Goal: Task Accomplishment & Management: Complete application form

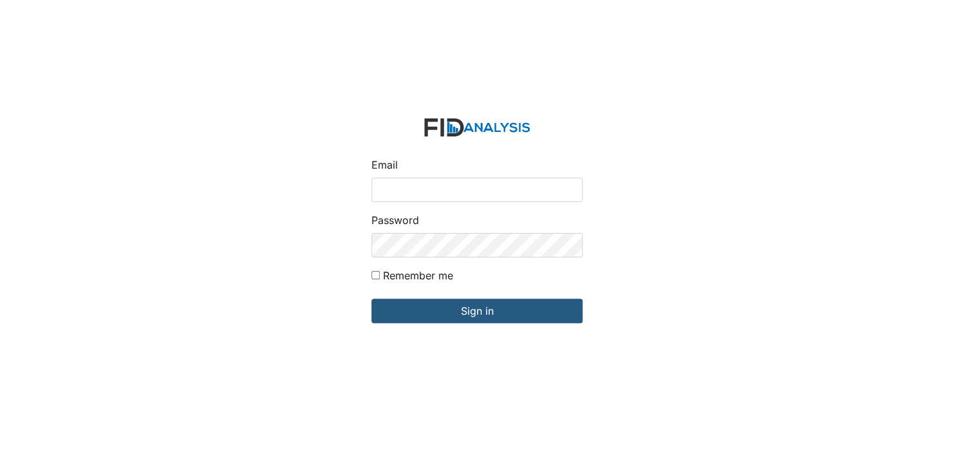
click at [408, 194] on input "Email" at bounding box center [476, 190] width 211 height 24
type input "[EMAIL_ADDRESS][DOMAIN_NAME]"
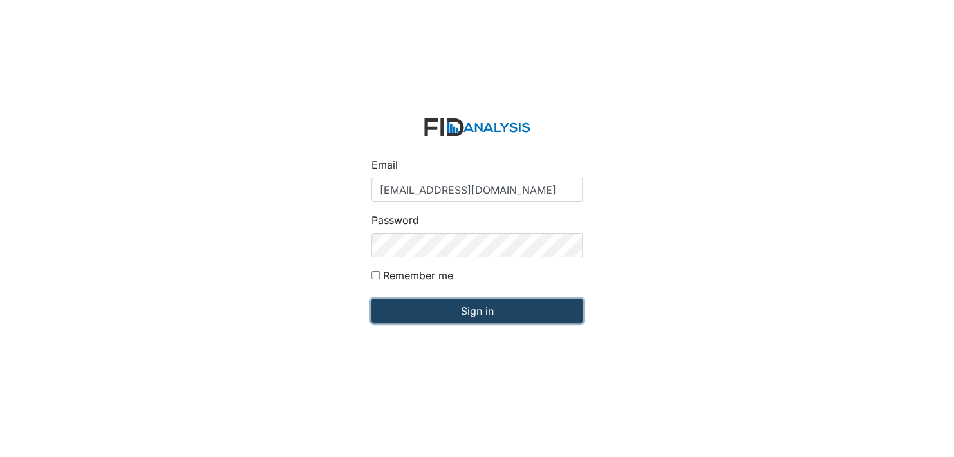
click at [473, 313] on input "Sign in" at bounding box center [476, 311] width 211 height 24
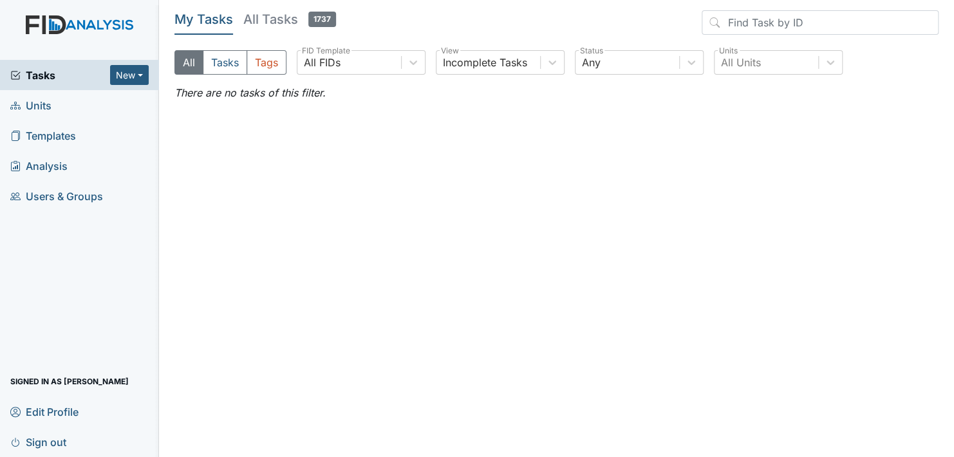
click at [31, 104] on span "Units" at bounding box center [30, 105] width 41 height 20
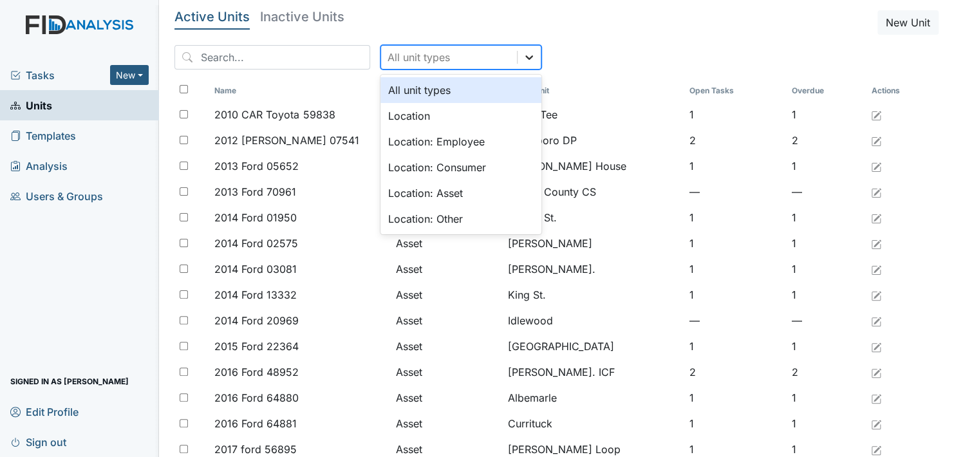
click at [523, 62] on icon at bounding box center [529, 57] width 13 height 13
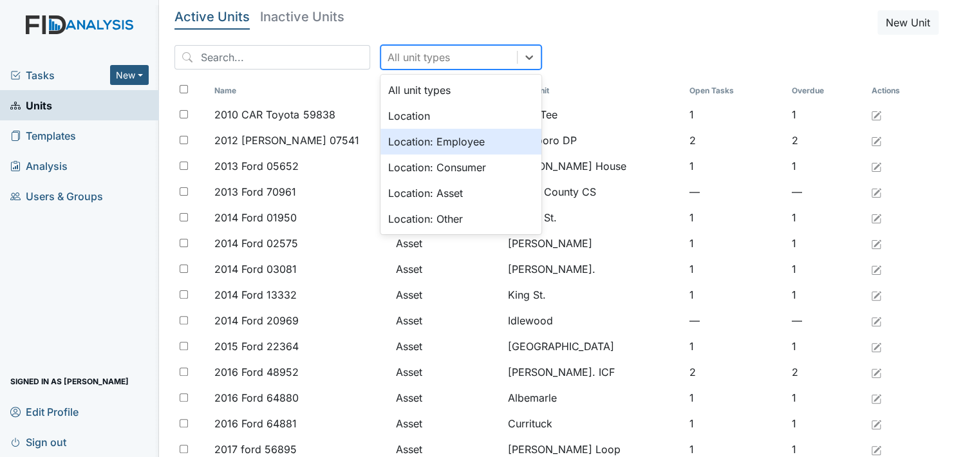
click at [415, 143] on div "Location: Employee" at bounding box center [460, 142] width 161 height 26
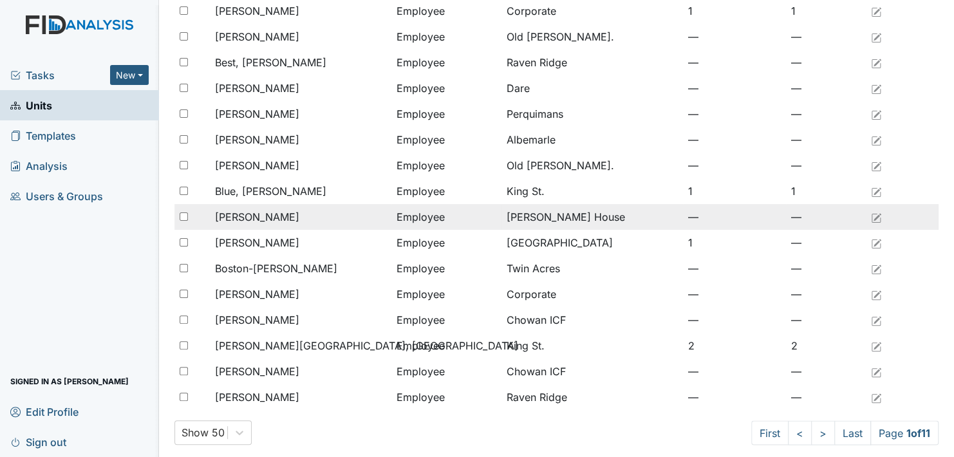
scroll to position [987, 0]
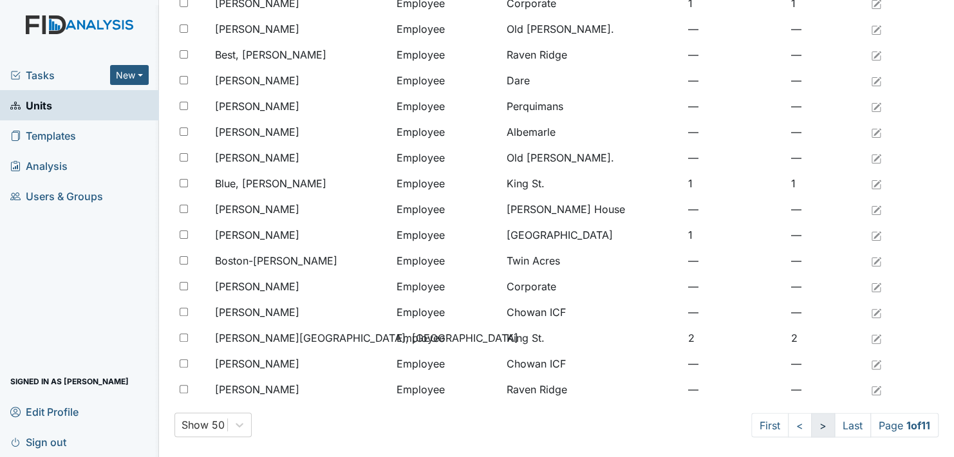
click at [812, 429] on link ">" at bounding box center [823, 425] width 24 height 24
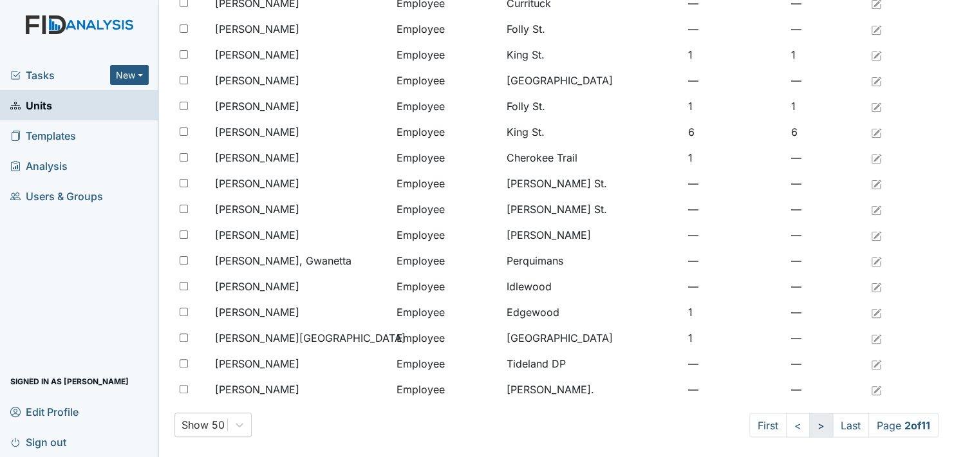
click at [812, 429] on link ">" at bounding box center [821, 425] width 24 height 24
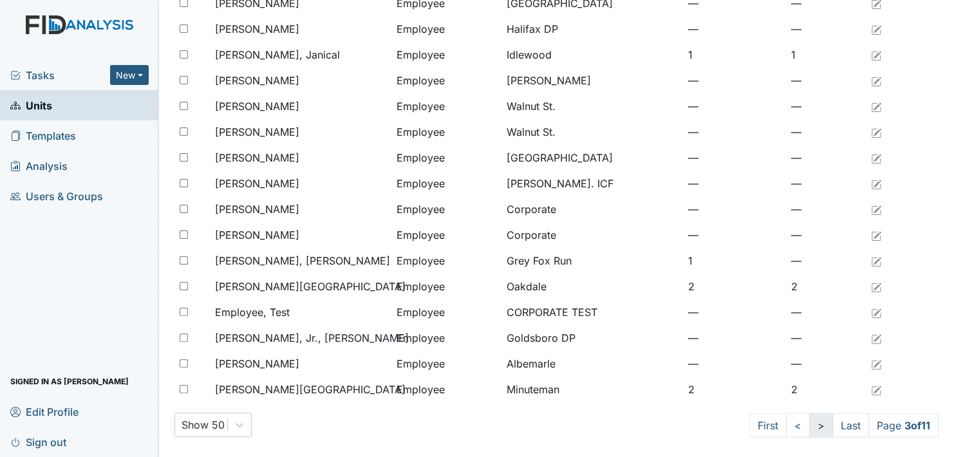
click at [812, 429] on link ">" at bounding box center [821, 425] width 24 height 24
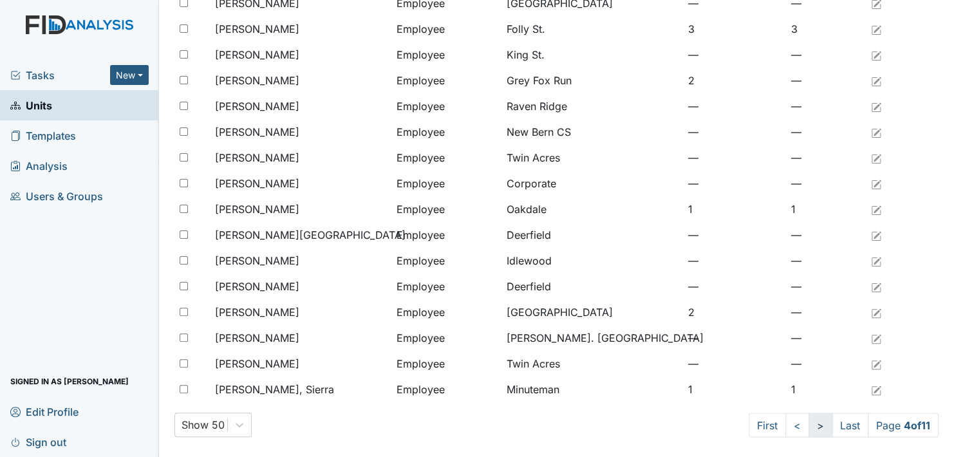
click at [812, 429] on link ">" at bounding box center [821, 425] width 24 height 24
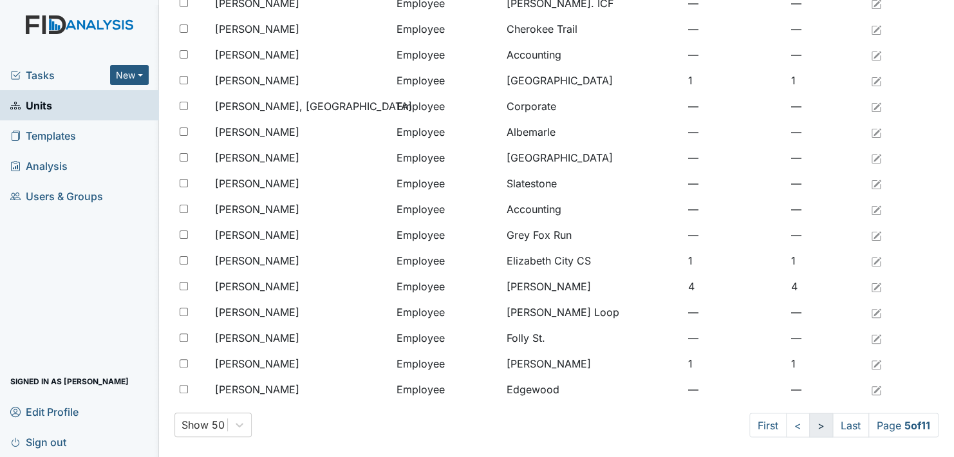
click at [812, 429] on link ">" at bounding box center [821, 425] width 24 height 24
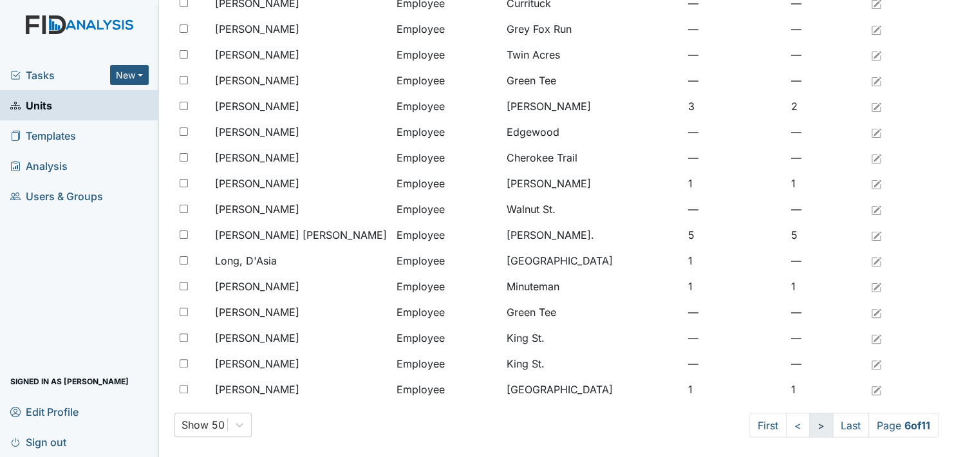
click at [812, 429] on link ">" at bounding box center [821, 425] width 24 height 24
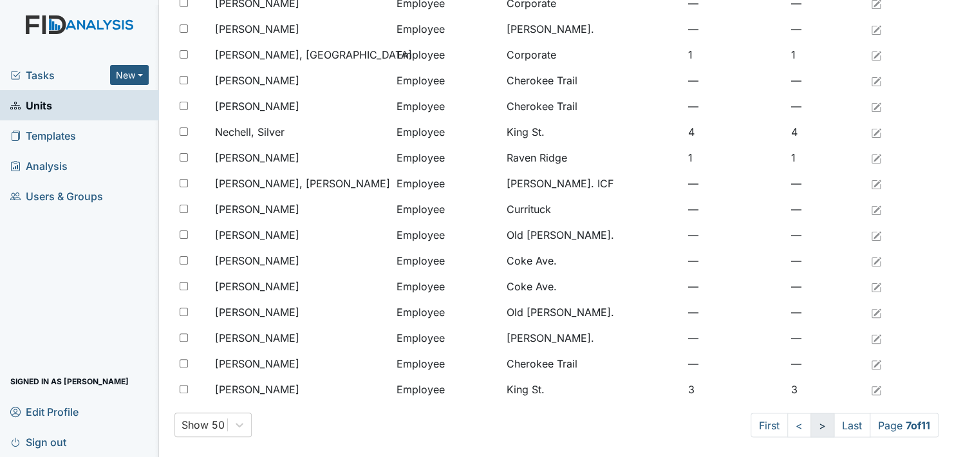
click at [812, 429] on link ">" at bounding box center [823, 425] width 24 height 24
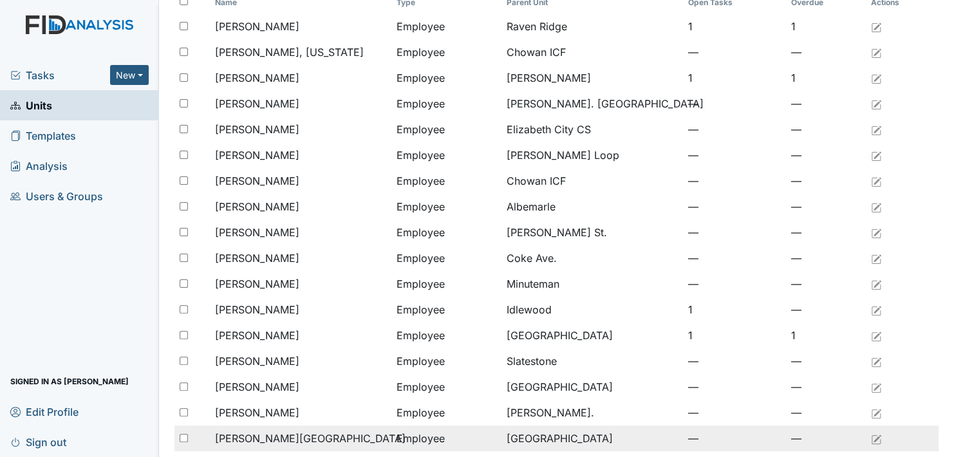
scroll to position [86, 0]
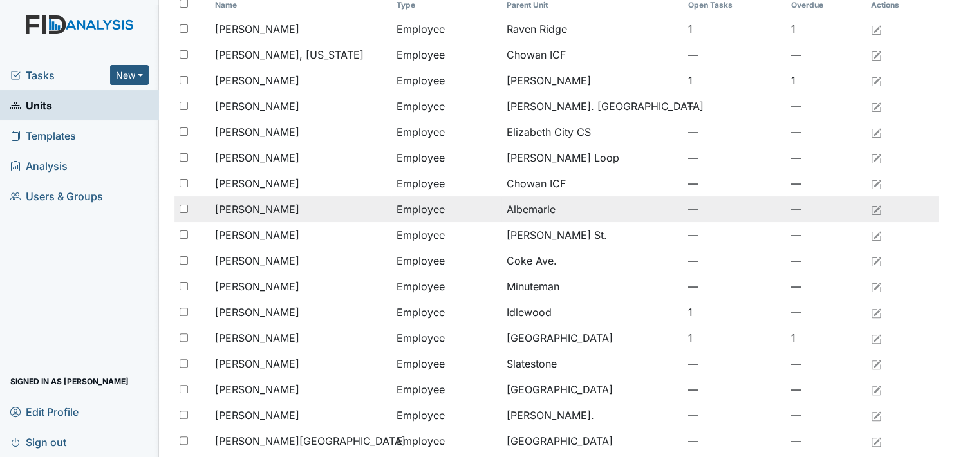
click at [282, 209] on span "[PERSON_NAME]" at bounding box center [257, 209] width 84 height 15
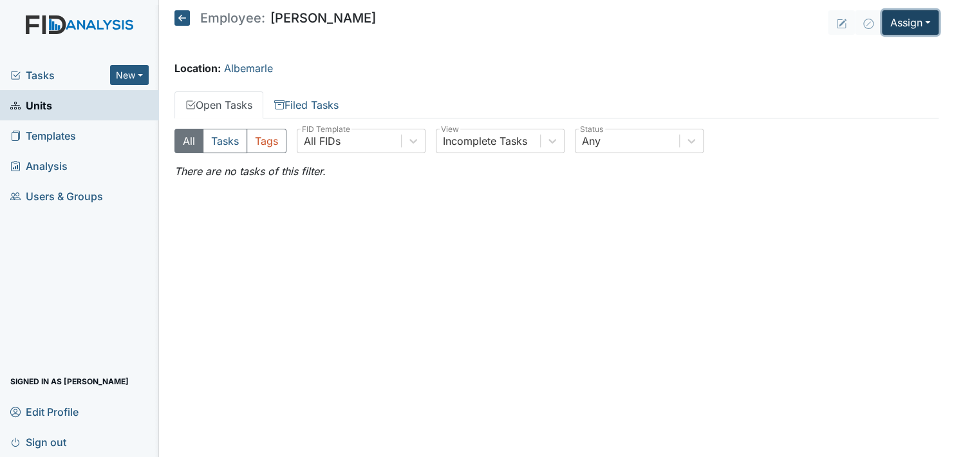
click at [892, 24] on button "Assign" at bounding box center [910, 22] width 57 height 24
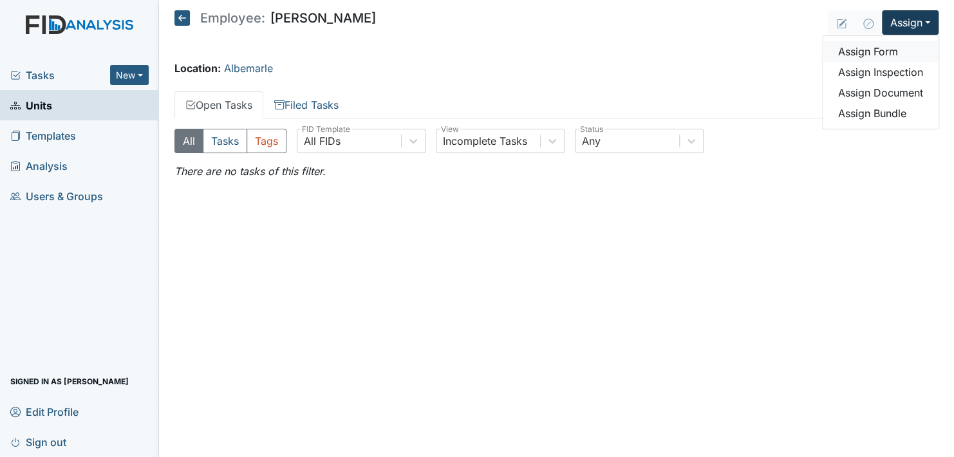
click at [886, 53] on link "Assign Form" at bounding box center [881, 51] width 116 height 21
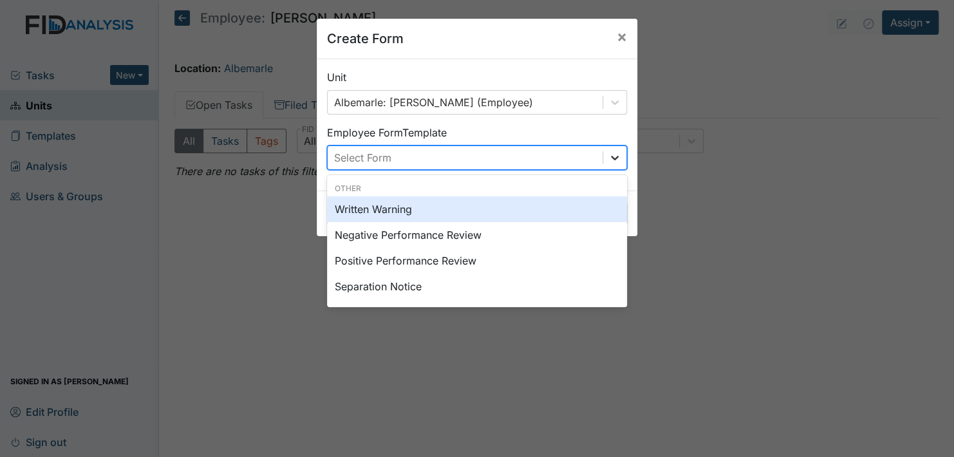
click at [612, 150] on div at bounding box center [614, 157] width 23 height 23
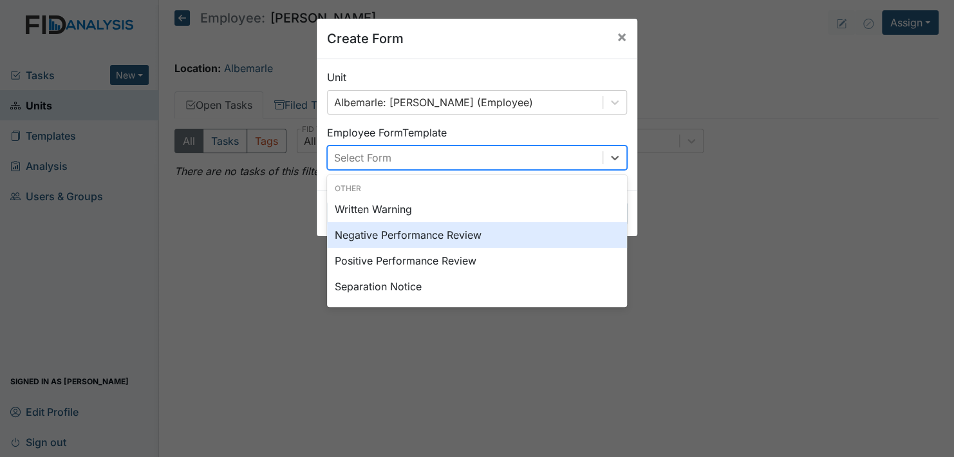
click at [464, 233] on div "Negative Performance Review" at bounding box center [477, 235] width 300 height 26
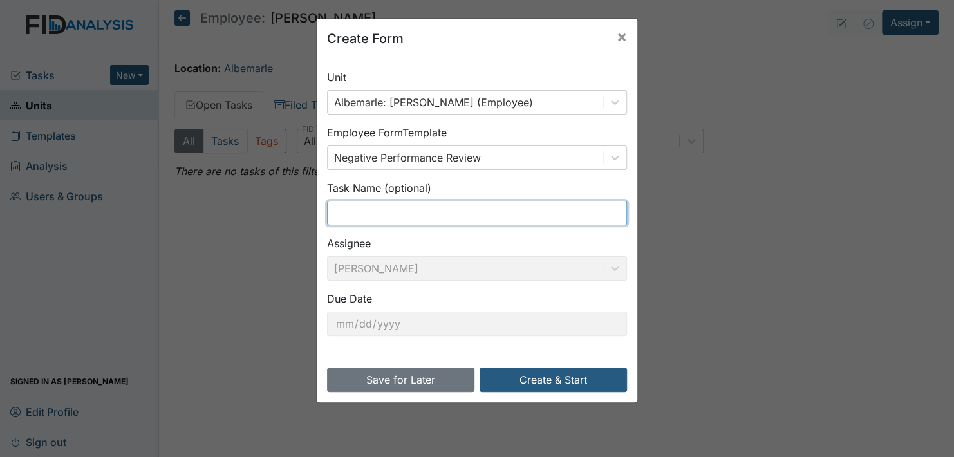
click at [446, 206] on input "text" at bounding box center [477, 213] width 300 height 24
type input "attendance"
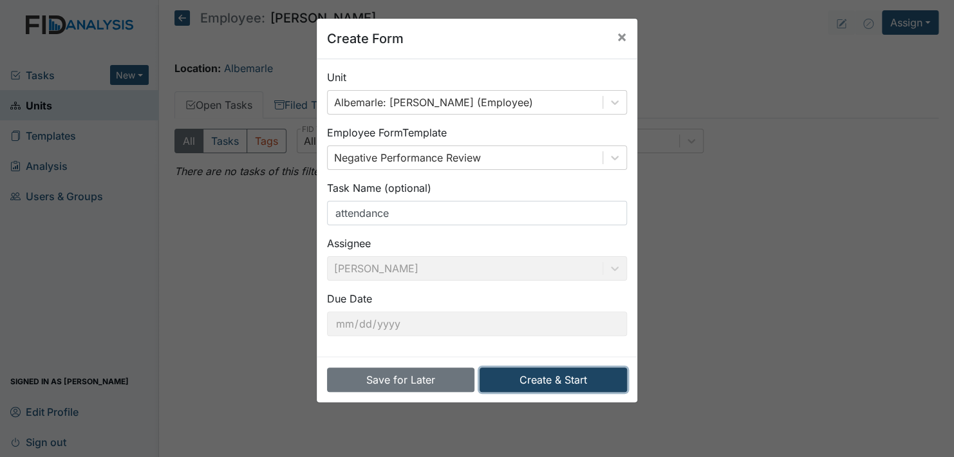
click at [546, 383] on button "Create & Start" at bounding box center [553, 380] width 147 height 24
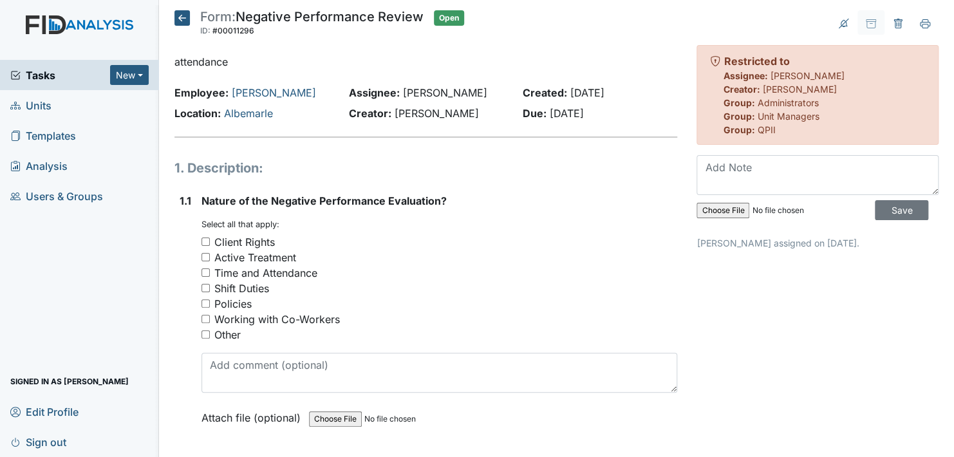
click at [206, 303] on input "Policies" at bounding box center [206, 303] width 8 height 8
checkbox input "true"
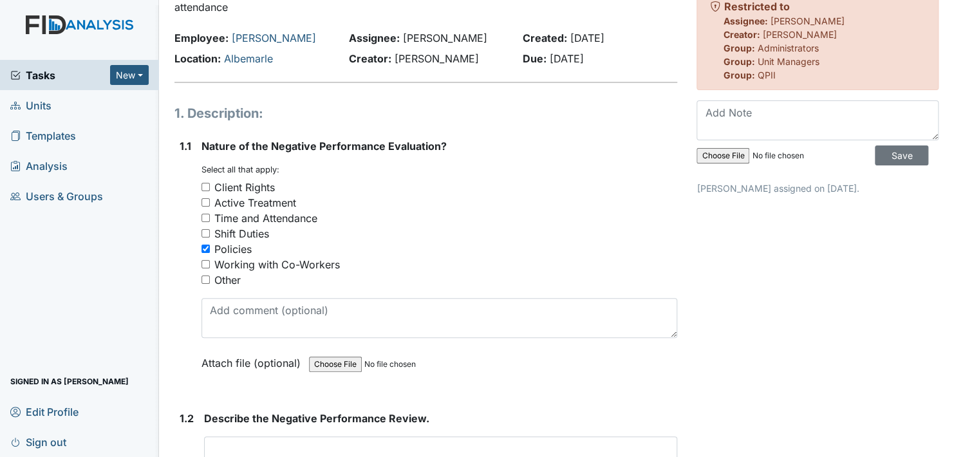
scroll to position [119, 0]
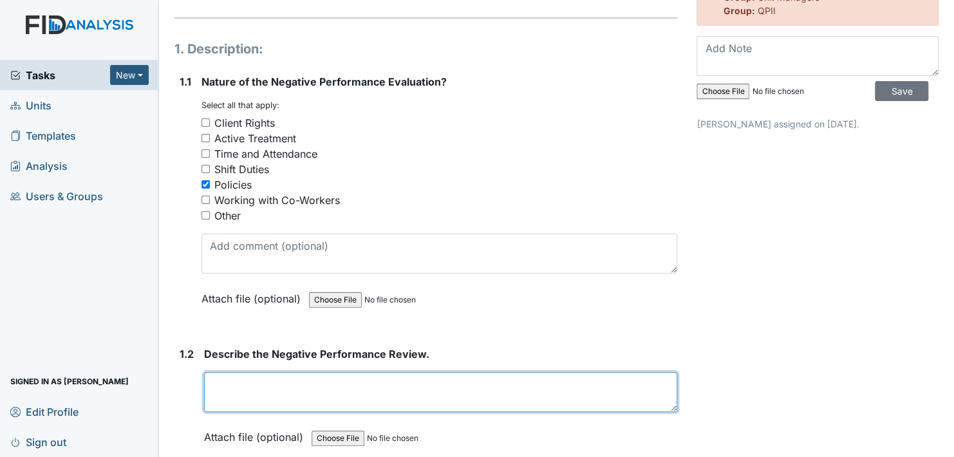
click at [229, 388] on textarea at bounding box center [440, 392] width 473 height 40
click at [305, 387] on textarea "On October" at bounding box center [440, 392] width 473 height 40
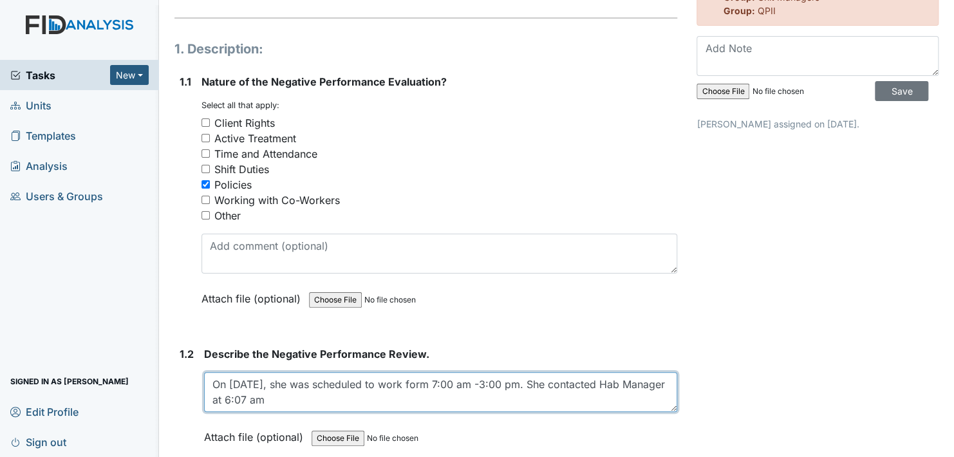
click at [323, 400] on textarea "On October 5, 2025, she was scheduled to work form 7:00 am -3:00 pm. She contac…" at bounding box center [440, 392] width 473 height 40
type textarea "On October 5, 2025, she was scheduled to work form 7:00 am -3:00 pm. She contac…"
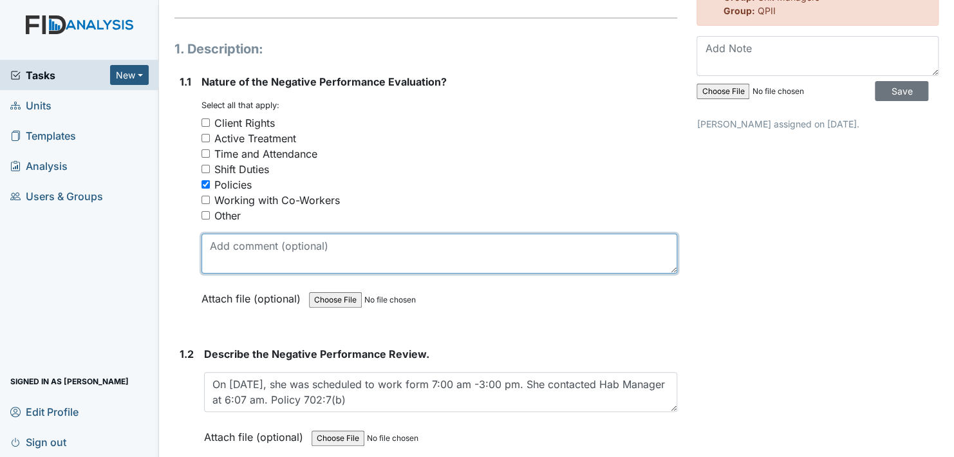
click at [243, 259] on textarea at bounding box center [440, 254] width 476 height 40
type textarea "Failure to report to work"
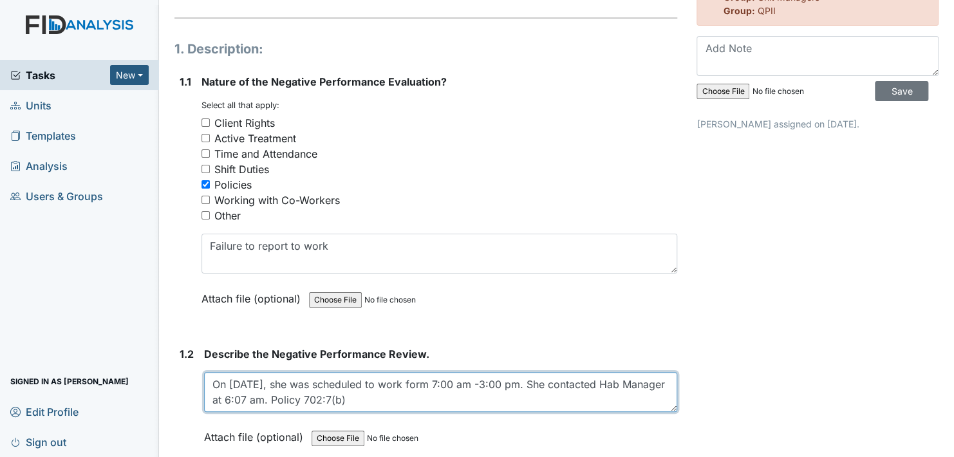
click at [334, 383] on textarea "On October 5, 2025, she was scheduled to work form 7:00 am -3:00 pm. She contac…" at bounding box center [440, 392] width 473 height 40
drag, startPoint x: 491, startPoint y: 384, endPoint x: 500, endPoint y: 419, distance: 36.7
click at [491, 384] on textarea "On October 5, 2025, Monika was scheduled to work form 7:00 am -3:00 pm. She con…" at bounding box center [440, 392] width 473 height 40
drag, startPoint x: 607, startPoint y: 383, endPoint x: 614, endPoint y: 411, distance: 28.4
click at [609, 393] on textarea "On October 5, 2025, Monika was scheduled to work from 7:00 am -3:00 pm. She con…" at bounding box center [440, 392] width 473 height 40
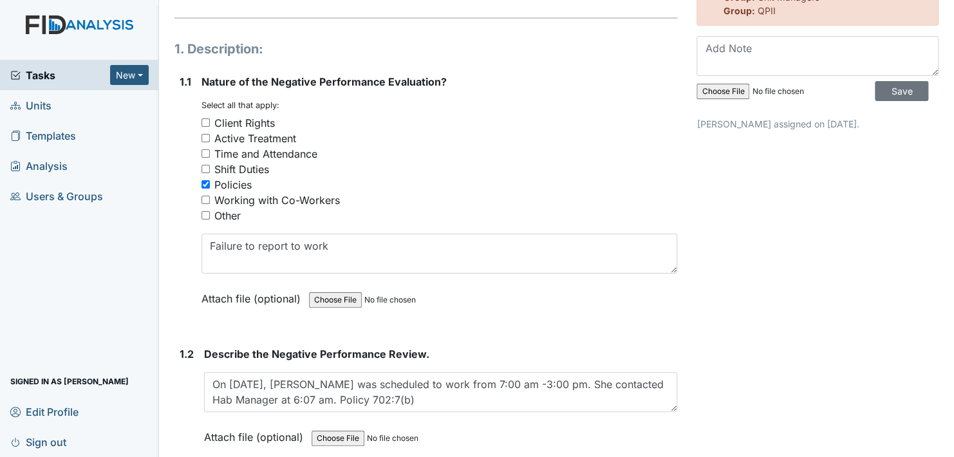
click at [732, 306] on div "Archive Task × Are you sure you want to archive this task? It will appear as in…" at bounding box center [817, 266] width 261 height 751
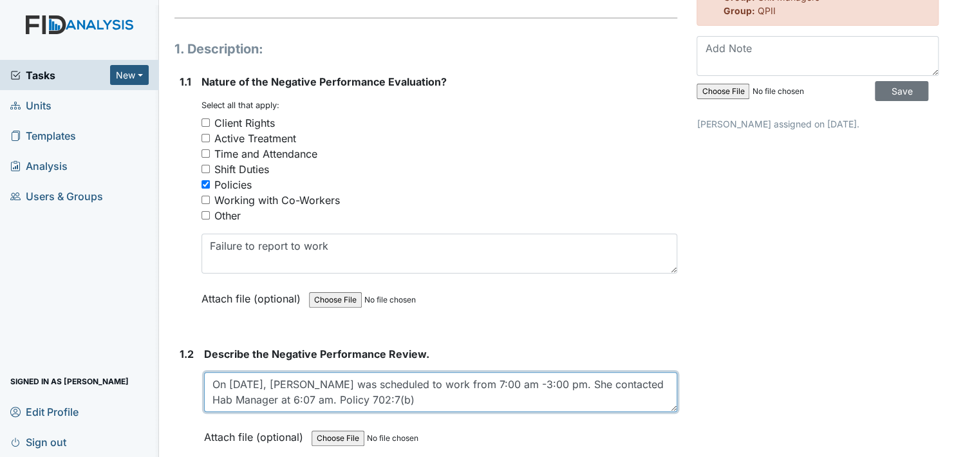
click at [606, 384] on textarea "On October 5, 2025, Monika was scheduled to work from 7:00 am -3:00 pm. She con…" at bounding box center [440, 392] width 473 height 40
click at [483, 398] on textarea "On October 5, 2025, Monika was scheduled to work from 7:00 am -3:00 pm. Monika …" at bounding box center [440, 392] width 473 height 40
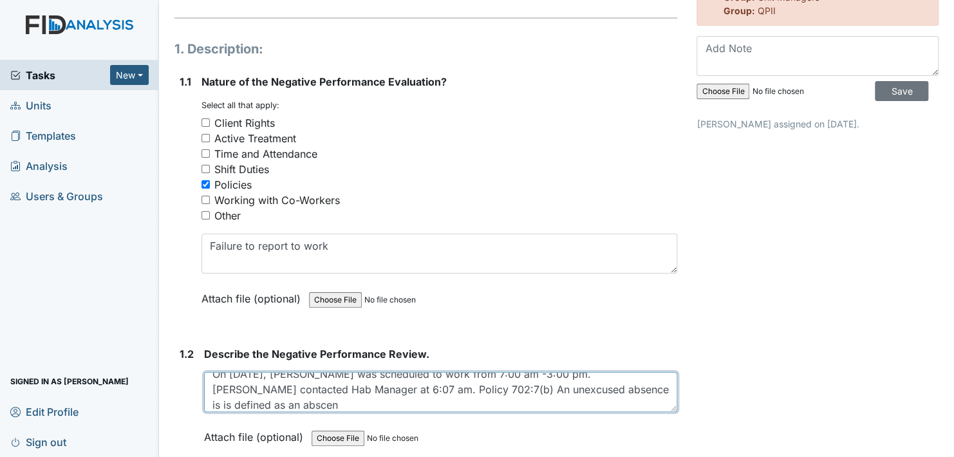
click at [603, 391] on textarea "On October 5, 2025, Monika was scheduled to work from 7:00 am -3:00 pm. Monika …" at bounding box center [440, 392] width 473 height 40
drag, startPoint x: 245, startPoint y: 403, endPoint x: 258, endPoint y: 406, distance: 12.5
click at [248, 404] on textarea "On October 5, 2025, Monika was scheduled to work from 7:00 am -3:00 pm. Monika …" at bounding box center [440, 392] width 473 height 40
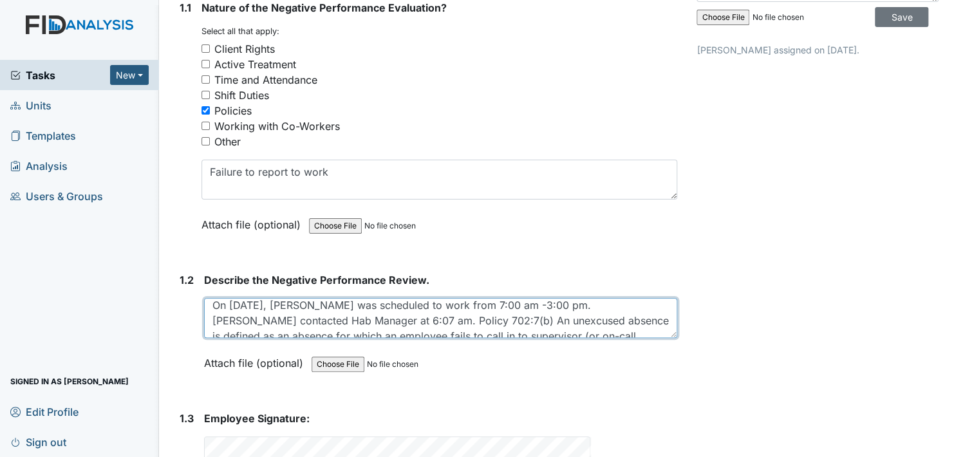
scroll to position [0, 0]
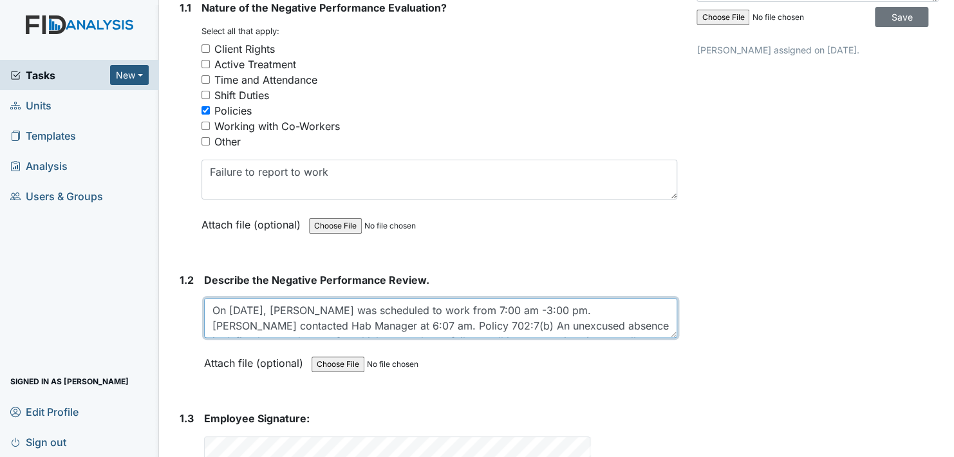
click at [388, 326] on textarea "On October 5, 2025, Monika was scheduled to work from 7:00 am -3:00 pm. Monika …" at bounding box center [440, 318] width 473 height 40
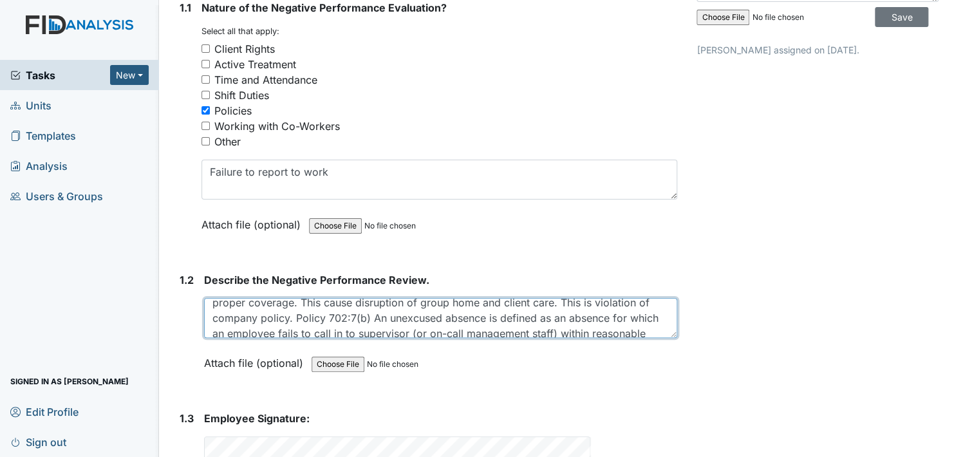
click at [320, 305] on textarea "On October 5, 2025, Monika was scheduled to work from 7:00 am -3:00 pm. Monika …" at bounding box center [440, 318] width 473 height 40
click at [316, 307] on textarea "On October 5, 2025, Monika was scheduled to work from 7:00 am -3:00 pm. Monika …" at bounding box center [440, 318] width 473 height 40
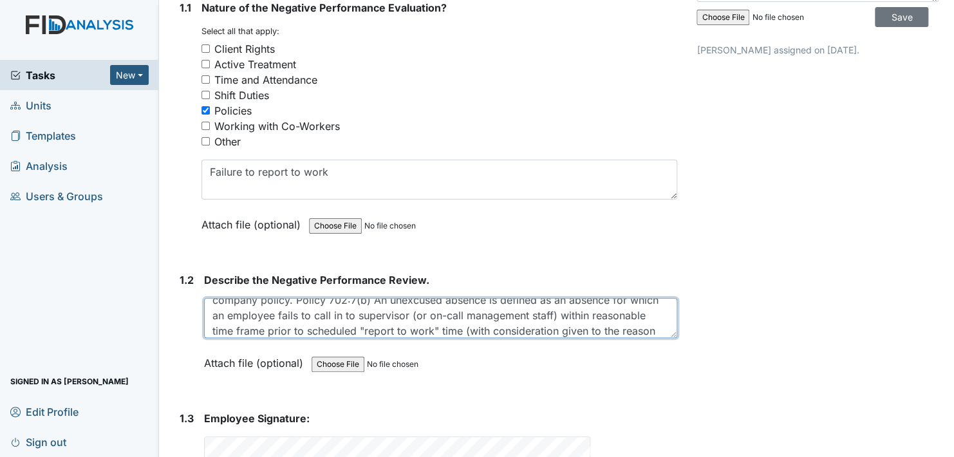
scroll to position [49, 0]
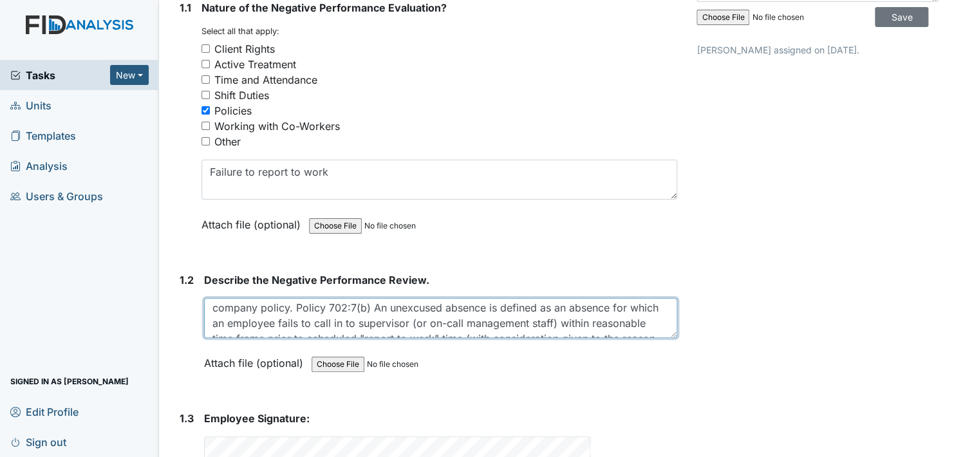
drag, startPoint x: 292, startPoint y: 306, endPoint x: 350, endPoint y: 303, distance: 58.0
click at [294, 305] on textarea "On October 5, 2025, Monika was scheduled to work from 7:00 am -3:00 pm. Monika …" at bounding box center [440, 318] width 473 height 40
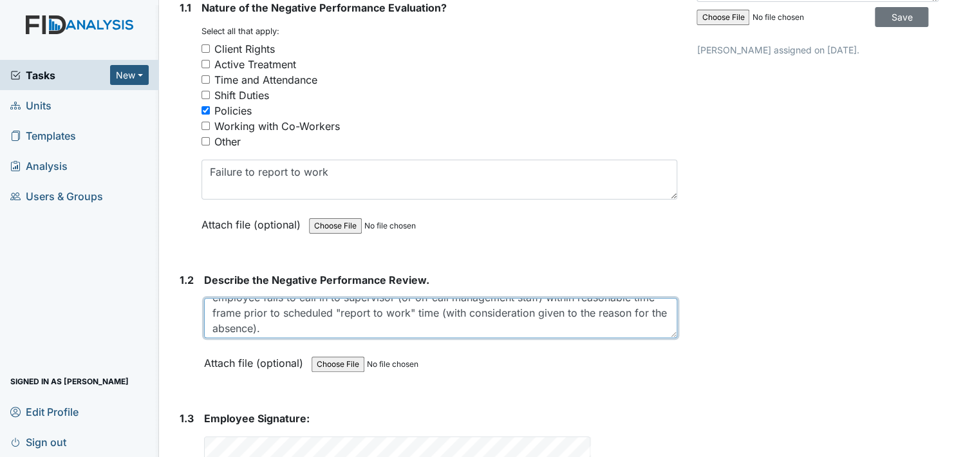
click at [374, 323] on textarea "On October 5, 2025, Monika was scheduled to work from 7:00 am -3:00 pm. Monika …" at bounding box center [440, 318] width 473 height 40
drag, startPoint x: 541, startPoint y: 311, endPoint x: 572, endPoint y: 347, distance: 47.5
click at [540, 311] on textarea "On October 5, 2025, Monika was scheduled to work from 7:00 am -3:00 pm. Monika …" at bounding box center [440, 318] width 473 height 40
click at [338, 331] on textarea "On October 5, 2025, Monika was scheduled to work from 7:00 am -3:00 pm. Monika …" at bounding box center [440, 318] width 473 height 40
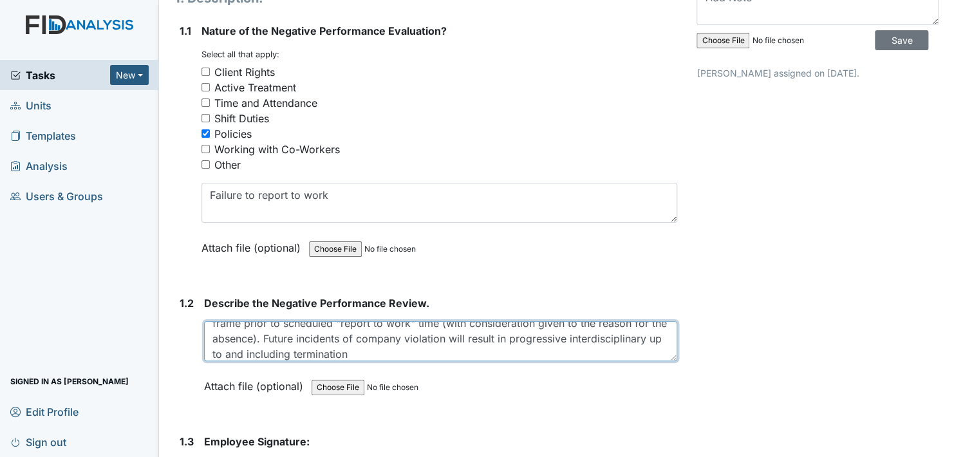
scroll to position [193, 0]
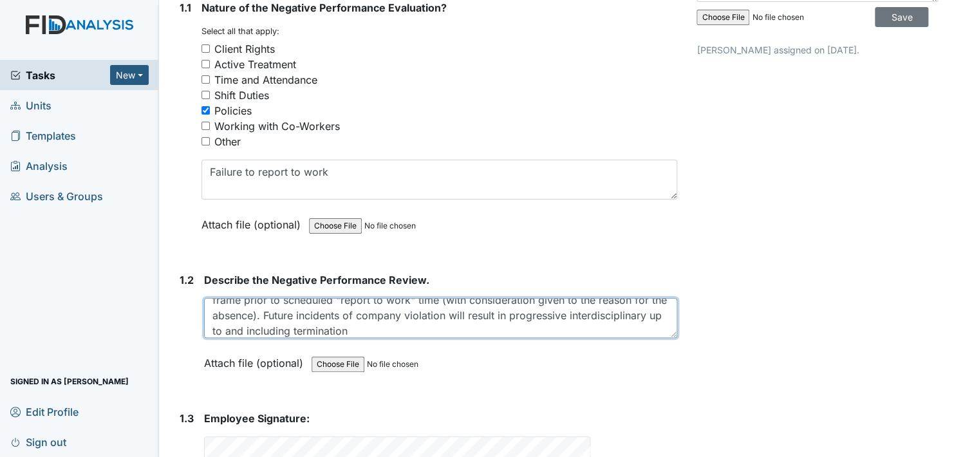
click at [447, 332] on textarea "On October 5, 2025, Monika was scheduled to work from 7:00 am -3:00 pm. Monika …" at bounding box center [440, 318] width 473 height 40
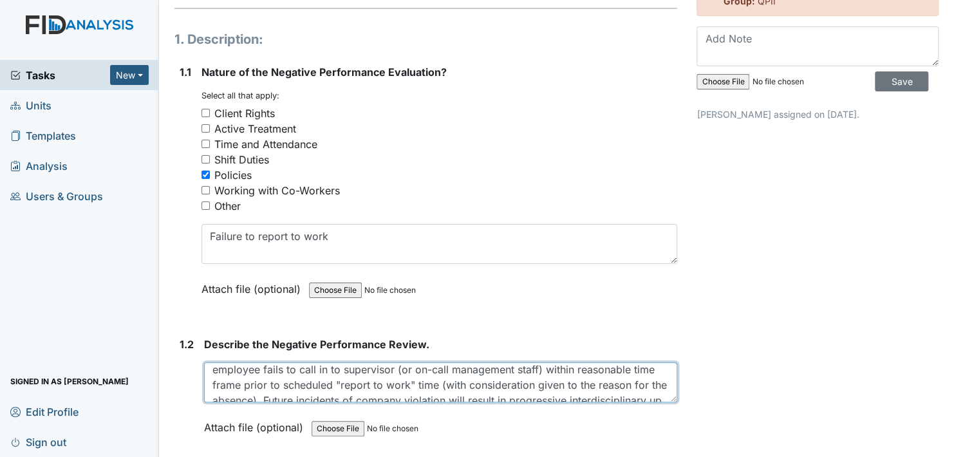
scroll to position [93, 0]
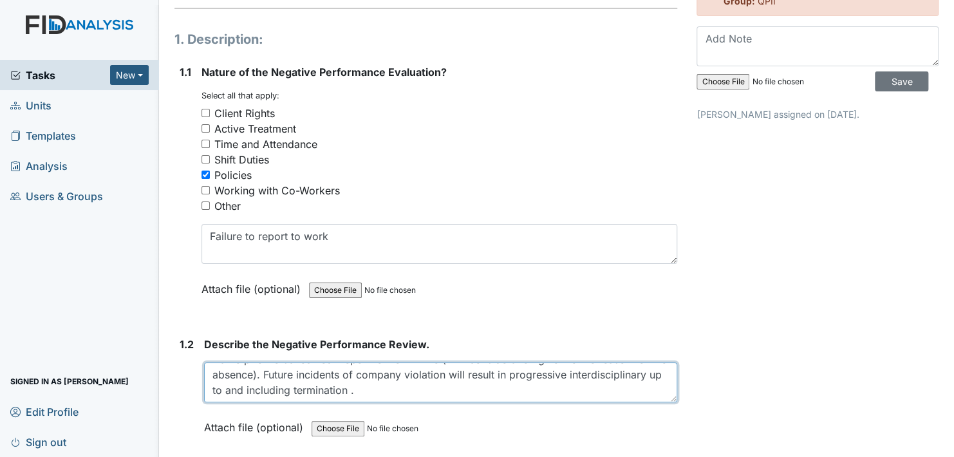
drag, startPoint x: 214, startPoint y: 375, endPoint x: 453, endPoint y: 393, distance: 238.9
click at [453, 393] on textarea "On October 5, 2025, Monika was scheduled to work from 7:00 am -3:00 pm. Monika …" at bounding box center [440, 382] width 473 height 40
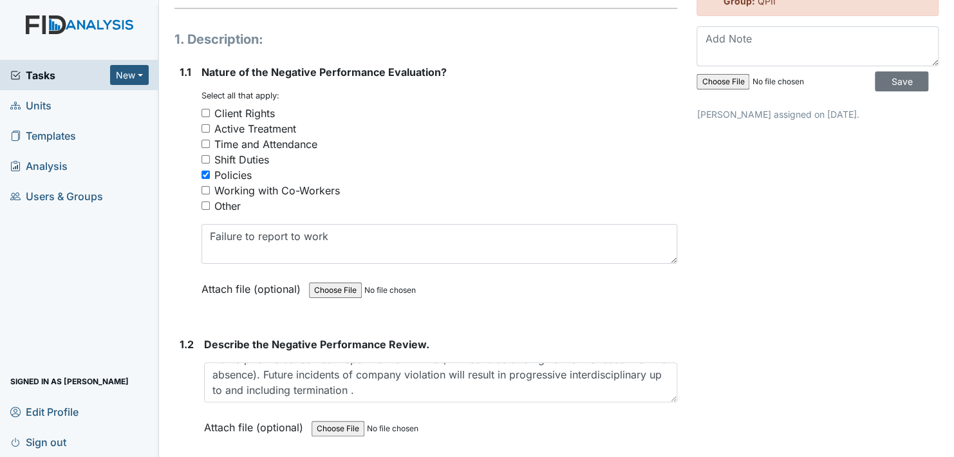
drag, startPoint x: 786, startPoint y: 371, endPoint x: 634, endPoint y: 315, distance: 161.7
click at [634, 315] on div "1. Description: 1.1 Nature of the Negative Performance Evaluation? You must sel…" at bounding box center [425, 331] width 503 height 603
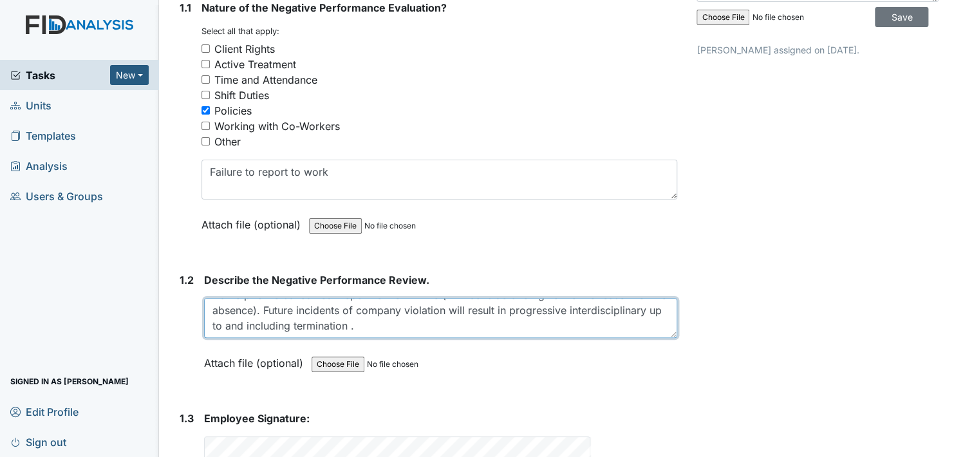
drag, startPoint x: 215, startPoint y: 310, endPoint x: 469, endPoint y: 333, distance: 255.4
click at [469, 333] on textarea "On October 5, 2025, Monika was scheduled to work from 7:00 am -3:00 pm. Monika …" at bounding box center [440, 318] width 473 height 40
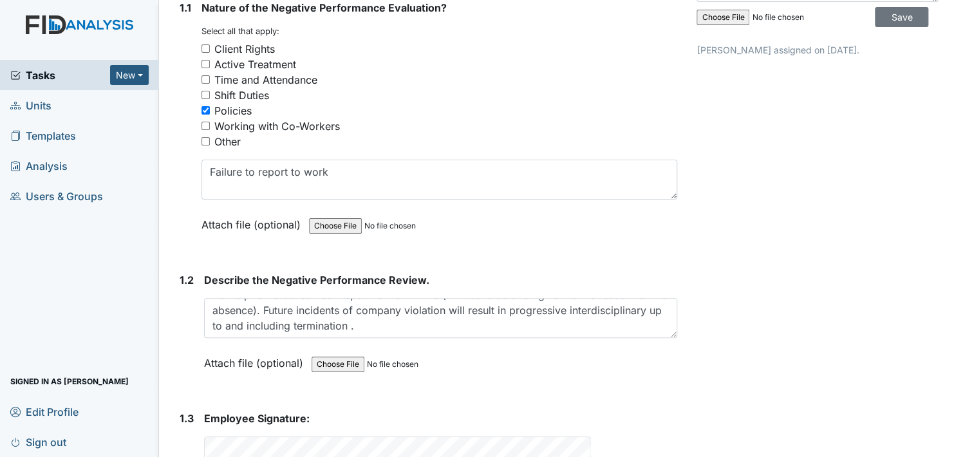
click at [487, 370] on div "Attach file (optional) You can upload .pdf, .txt, .jpg, .jpeg, .png, .csv, .xls…" at bounding box center [440, 364] width 473 height 32
drag, startPoint x: 596, startPoint y: 348, endPoint x: 590, endPoint y: 397, distance: 49.2
click at [590, 397] on div "1. Description: 1.1 Nature of the Negative Performance Evaluation? You must sel…" at bounding box center [425, 266] width 503 height 603
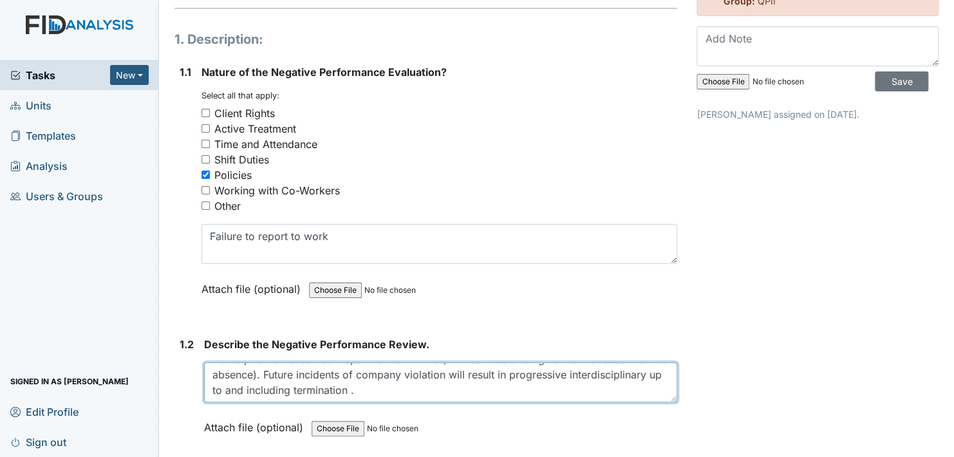
click at [454, 394] on textarea "On October 5, 2025, Monika was scheduled to work from 7:00 am -3:00 pm. Monika …" at bounding box center [440, 382] width 473 height 40
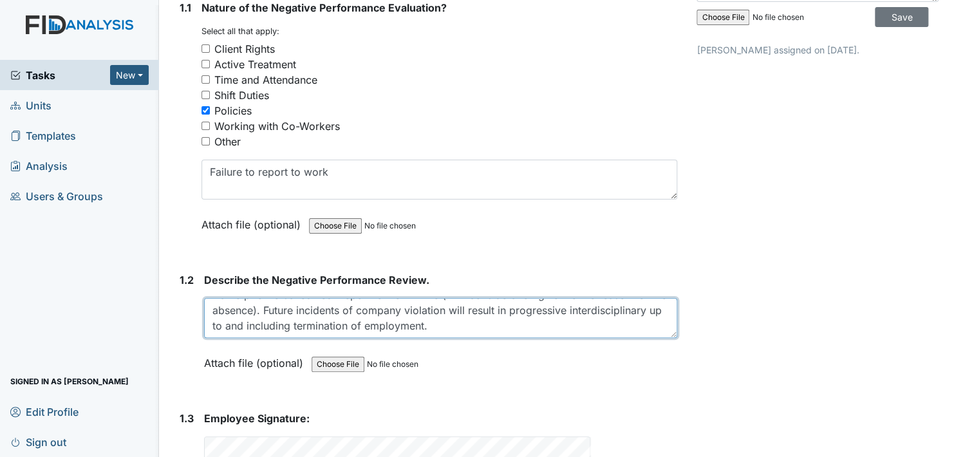
drag, startPoint x: 212, startPoint y: 310, endPoint x: 520, endPoint y: 328, distance: 308.3
click at [520, 328] on textarea "On October 5, 2025, Monika was scheduled to work from 7:00 am -3:00 pm. Monika …" at bounding box center [440, 318] width 473 height 40
type textarea "On October 5, 2025, Monika was scheduled to work from 7:00 am -3:00 pm. Monika …"
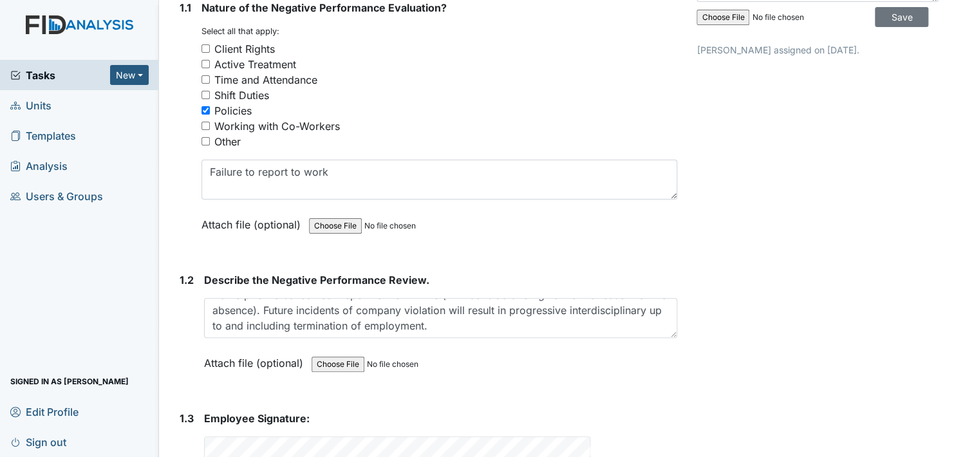
drag, startPoint x: 516, startPoint y: 328, endPoint x: 607, endPoint y: 372, distance: 100.8
click at [607, 372] on div "Attach file (optional) You can upload .pdf, .txt, .jpg, .jpeg, .png, .csv, .xls…" at bounding box center [440, 364] width 473 height 32
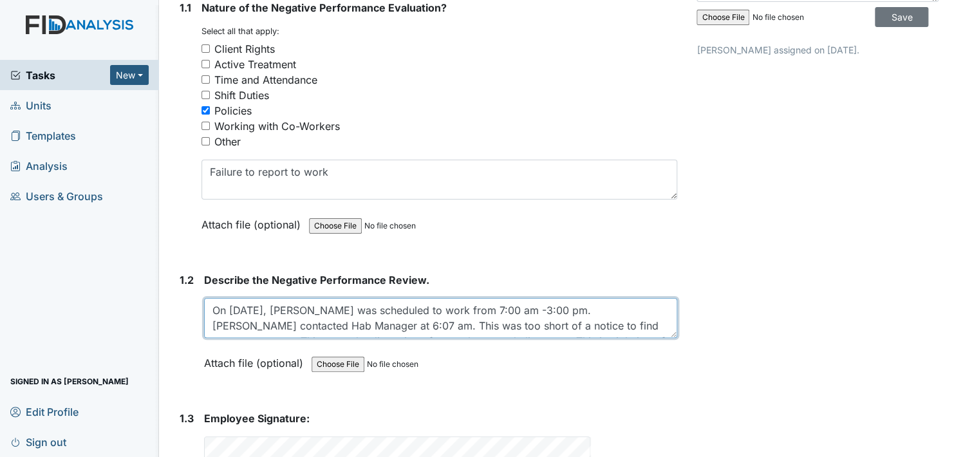
drag, startPoint x: 220, startPoint y: 317, endPoint x: 210, endPoint y: 315, distance: 9.7
click at [214, 312] on textarea "On October 5, 2025, Monika was scheduled to work from 7:00 am -3:00 pm. Monika …" at bounding box center [440, 318] width 473 height 40
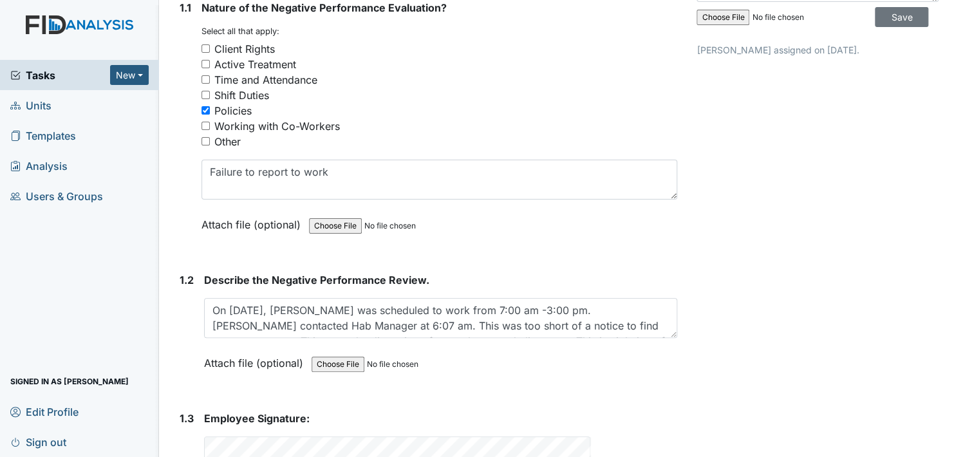
click at [565, 263] on div "1. Description: 1.1 Nature of the Negative Performance Evaluation? You must sel…" at bounding box center [425, 266] width 503 height 603
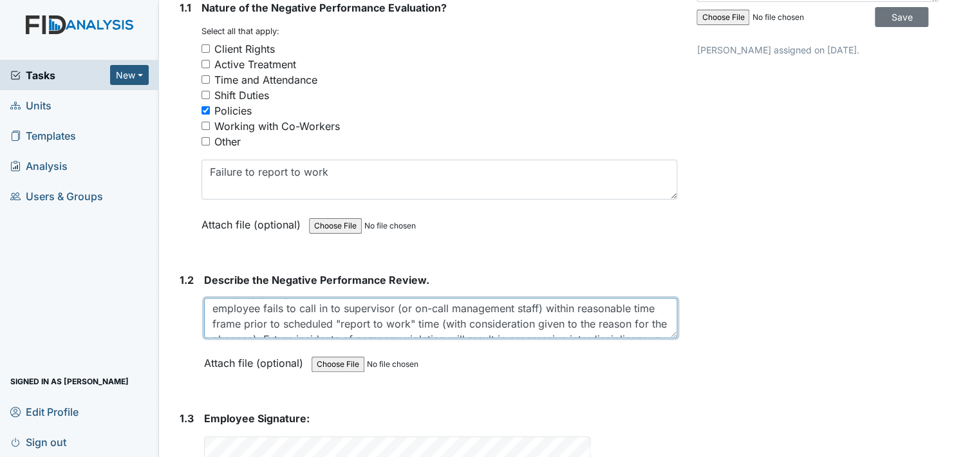
scroll to position [93, 0]
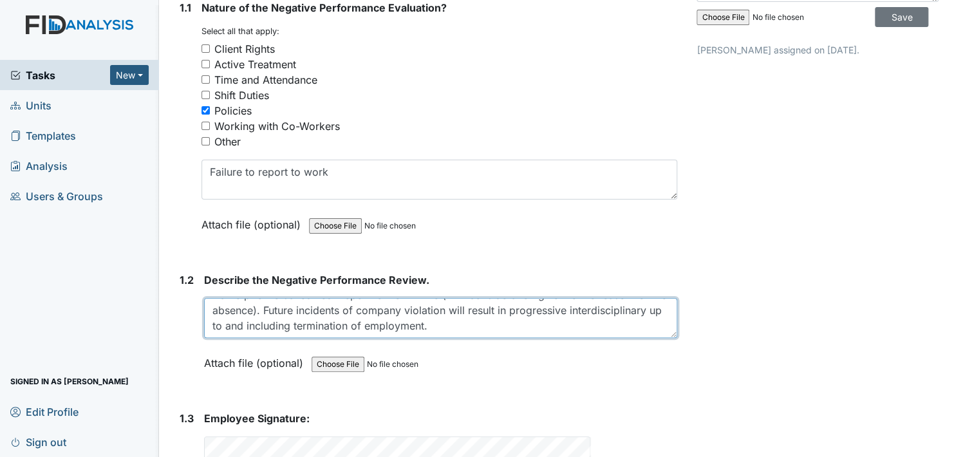
drag, startPoint x: 212, startPoint y: 309, endPoint x: 534, endPoint y: 326, distance: 322.3
click at [534, 326] on textarea "On October 5, 2025, Monika was scheduled to work from 7:00 am -3:00 pm. Monika …" at bounding box center [440, 318] width 473 height 40
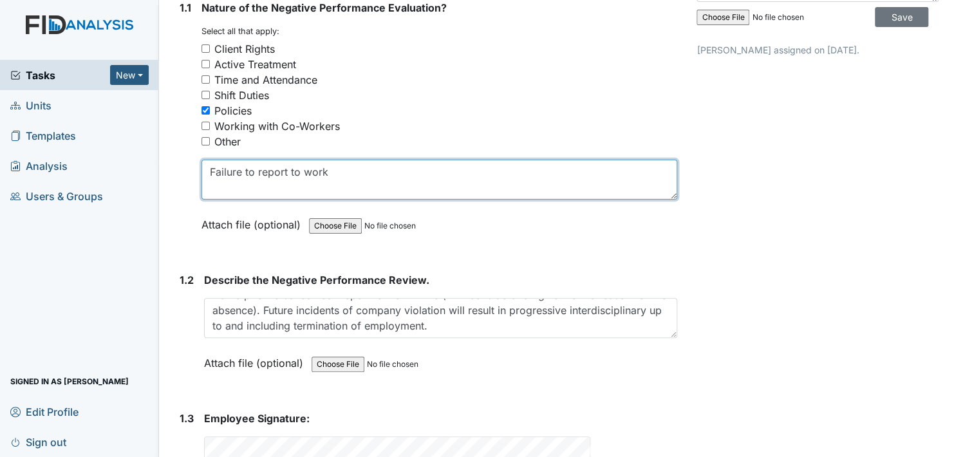
click at [327, 171] on textarea "Failure to report to work" at bounding box center [440, 180] width 476 height 40
type textarea "F"
paste textarea "On October 5, 2025, Monika was scheduled to work from 7:00 am -3:00 pm. Monika …"
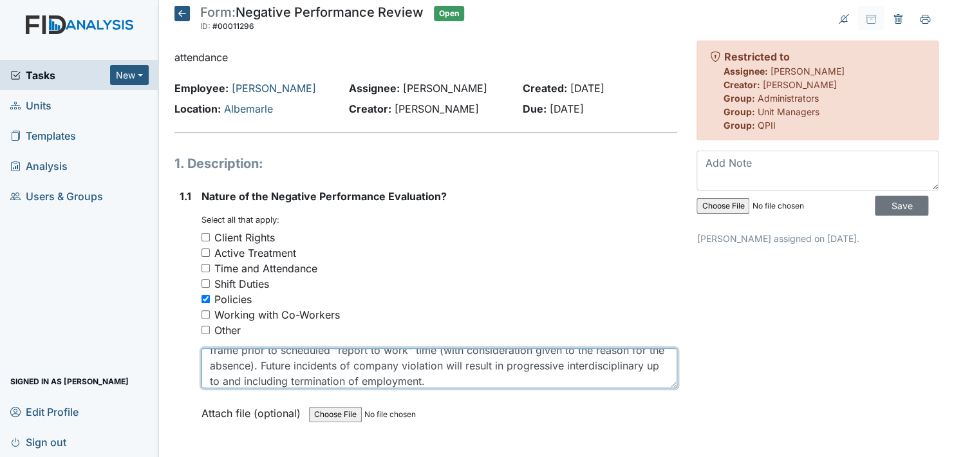
scroll to position [0, 0]
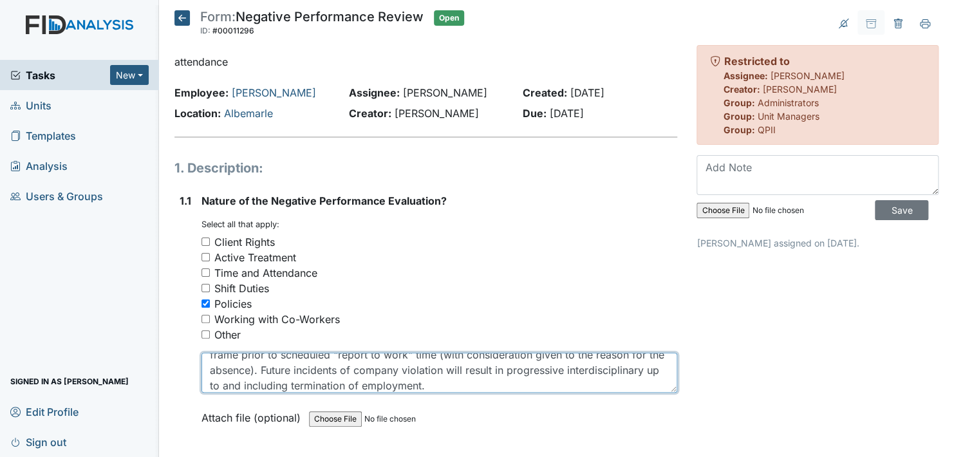
type textarea "On October 5, 2025, Monika was scheduled to work from 7:00 am -3:00 pm. Monika …"
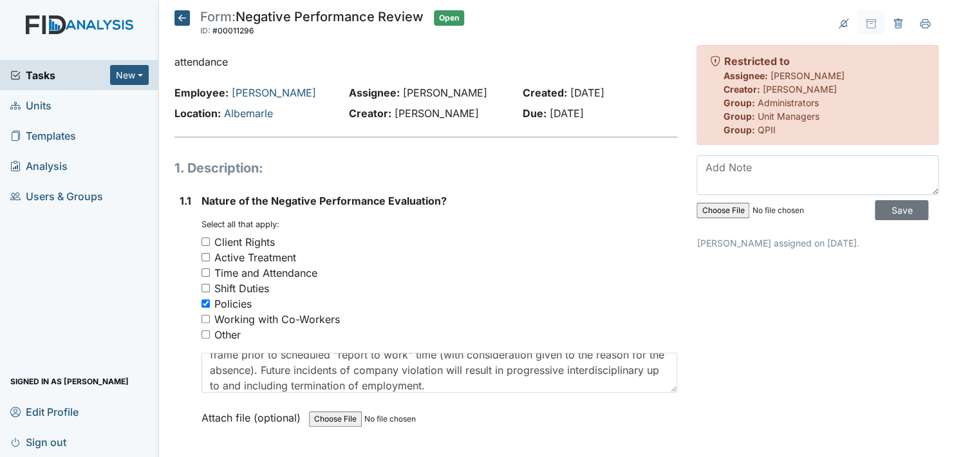
click at [711, 387] on div "Archive Task × Are you sure you want to archive this task? It will appear as in…" at bounding box center [817, 385] width 261 height 751
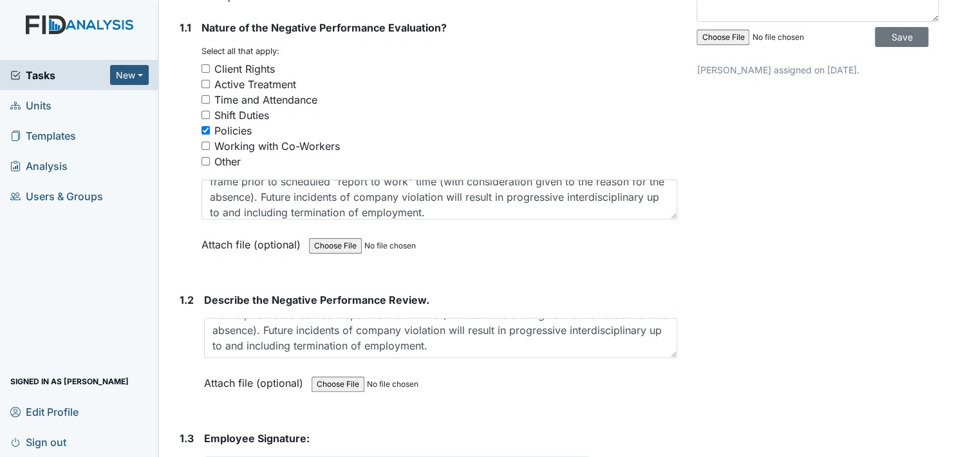
scroll to position [170, 0]
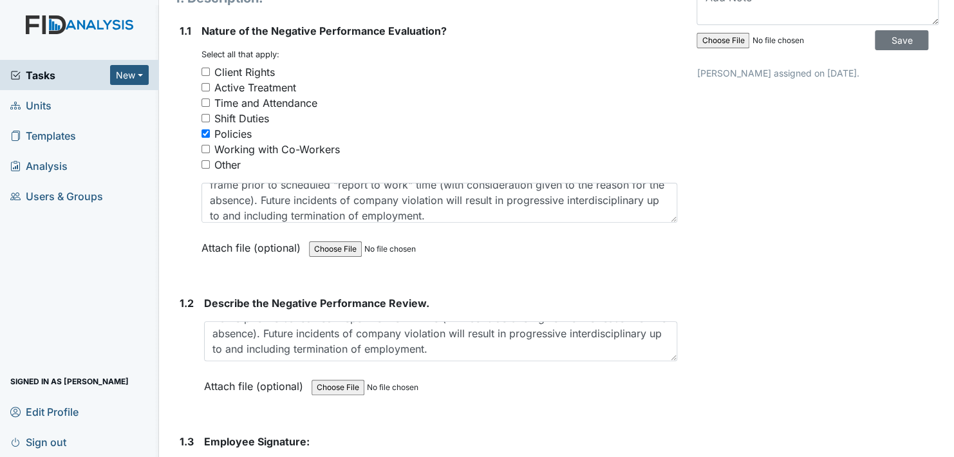
click at [205, 100] on input "Time and Attendance" at bounding box center [206, 103] width 8 height 8
checkbox input "true"
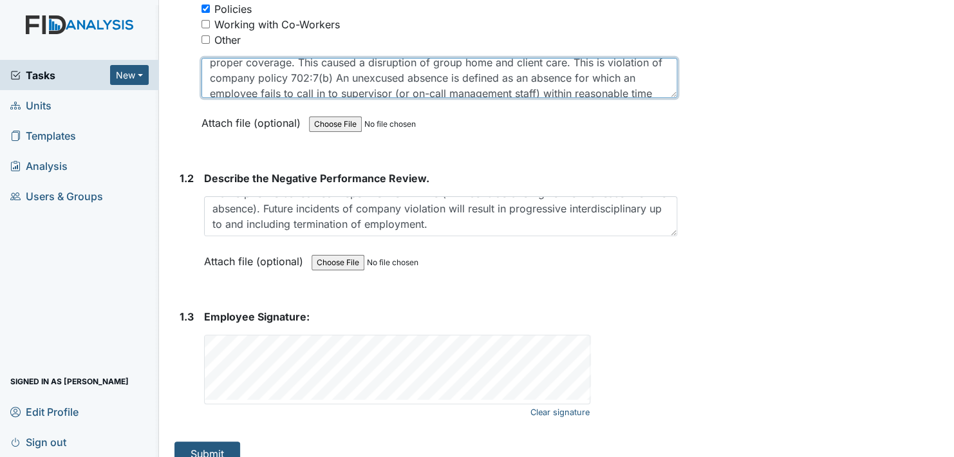
scroll to position [312, 0]
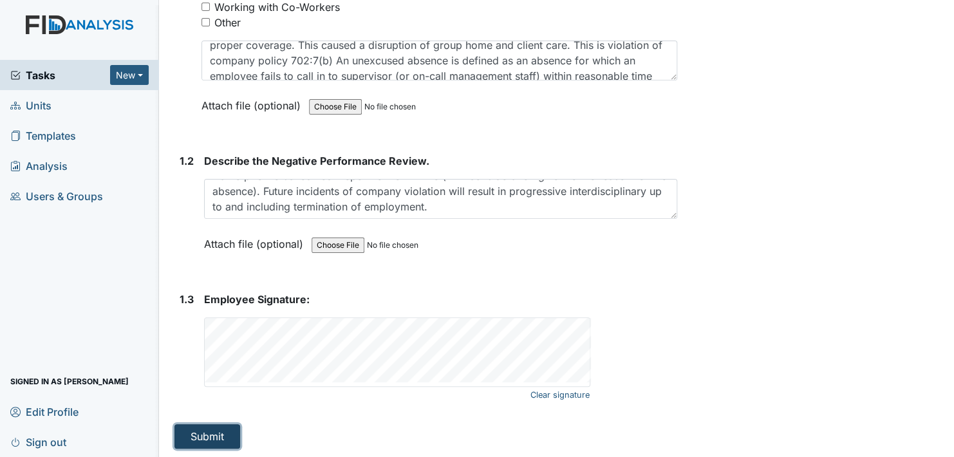
click at [212, 434] on button "Submit" at bounding box center [207, 436] width 66 height 24
